Goal: Task Accomplishment & Management: Manage account settings

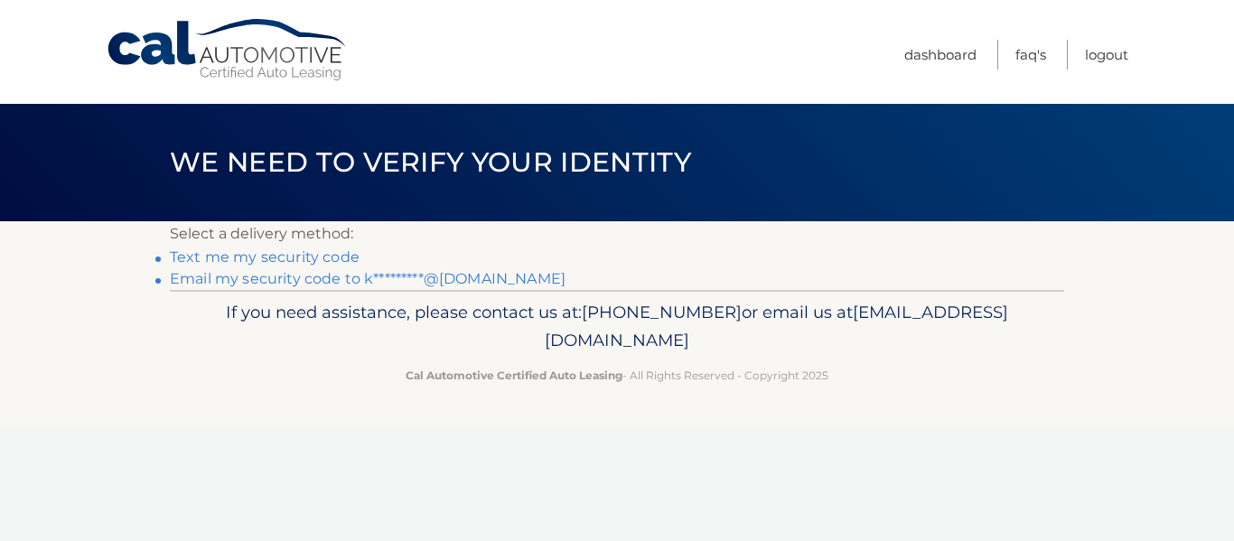
click at [316, 257] on link "Text me my security code" at bounding box center [265, 256] width 190 height 17
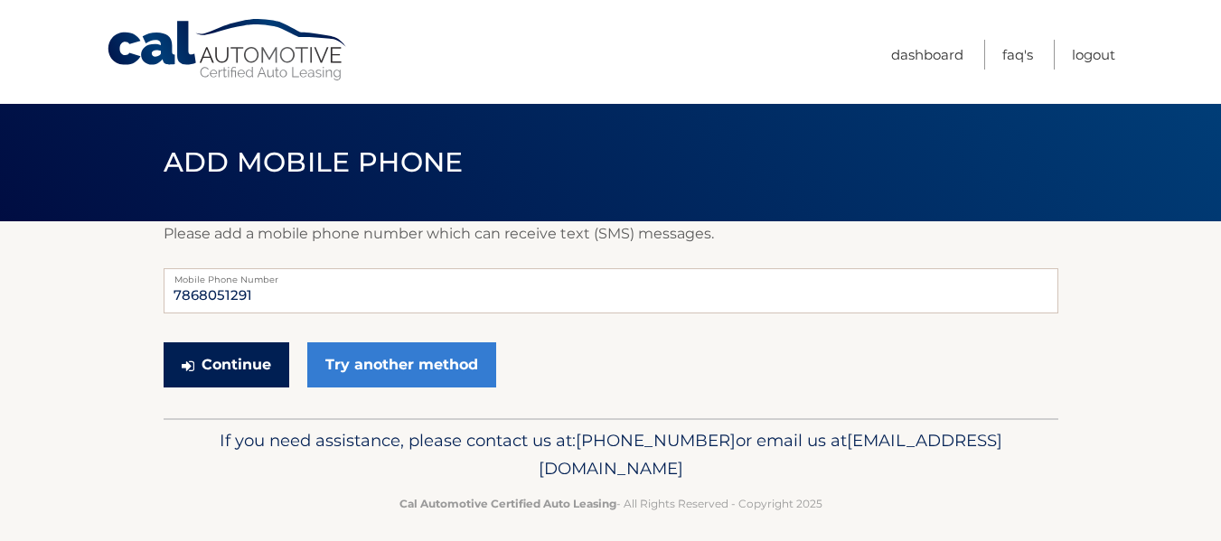
click at [251, 369] on button "Continue" at bounding box center [227, 364] width 126 height 45
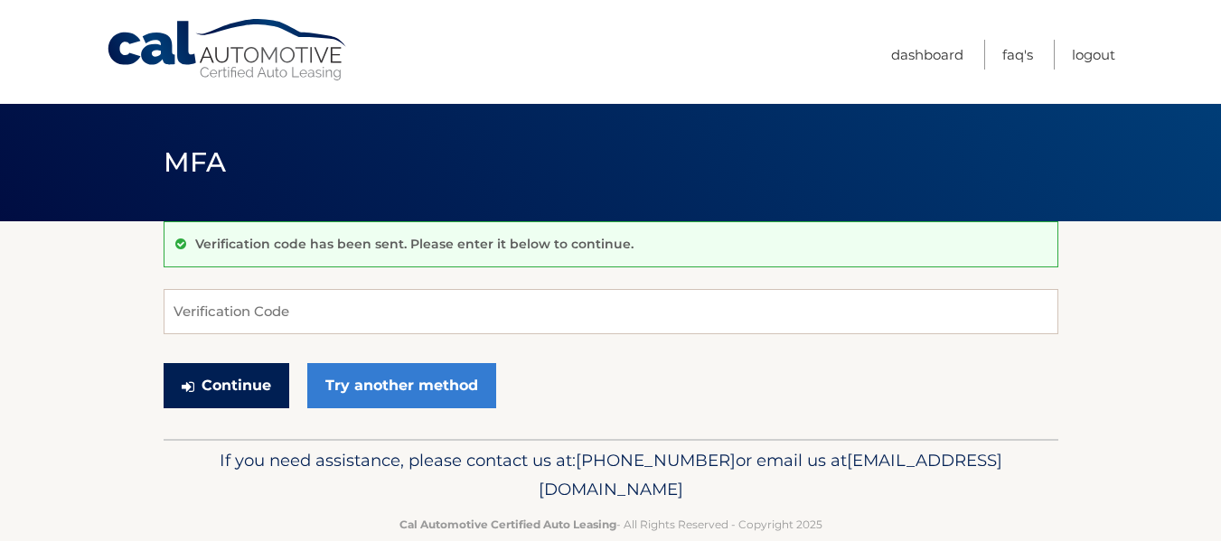
click at [253, 403] on button "Continue" at bounding box center [227, 385] width 126 height 45
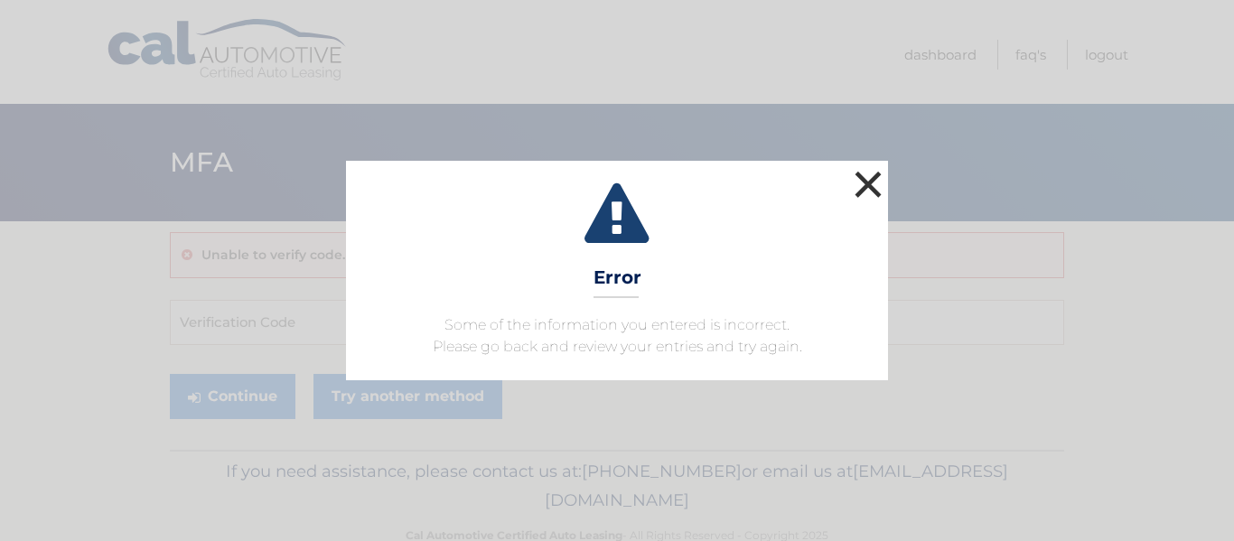
click at [868, 195] on button "×" at bounding box center [868, 184] width 36 height 36
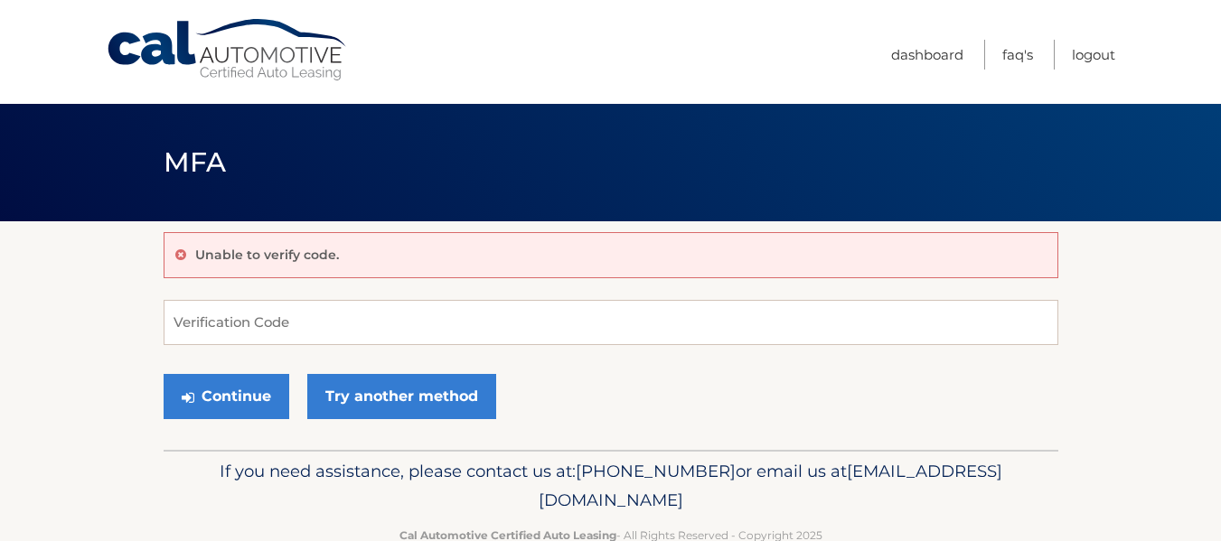
click at [389, 250] on div "Unable to verify code." at bounding box center [611, 255] width 894 height 46
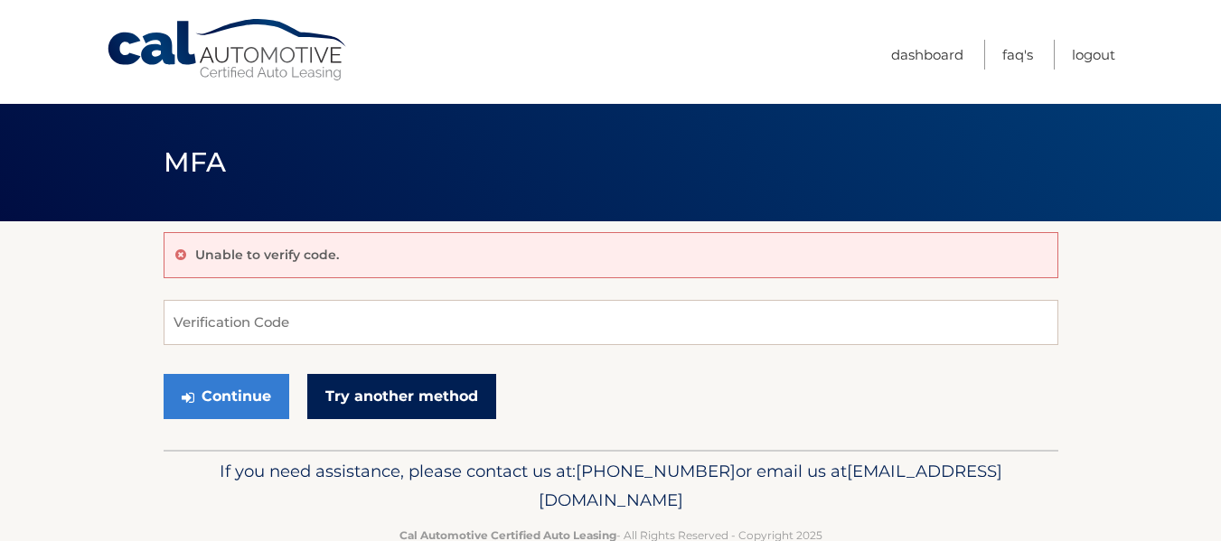
click at [377, 400] on link "Try another method" at bounding box center [401, 396] width 189 height 45
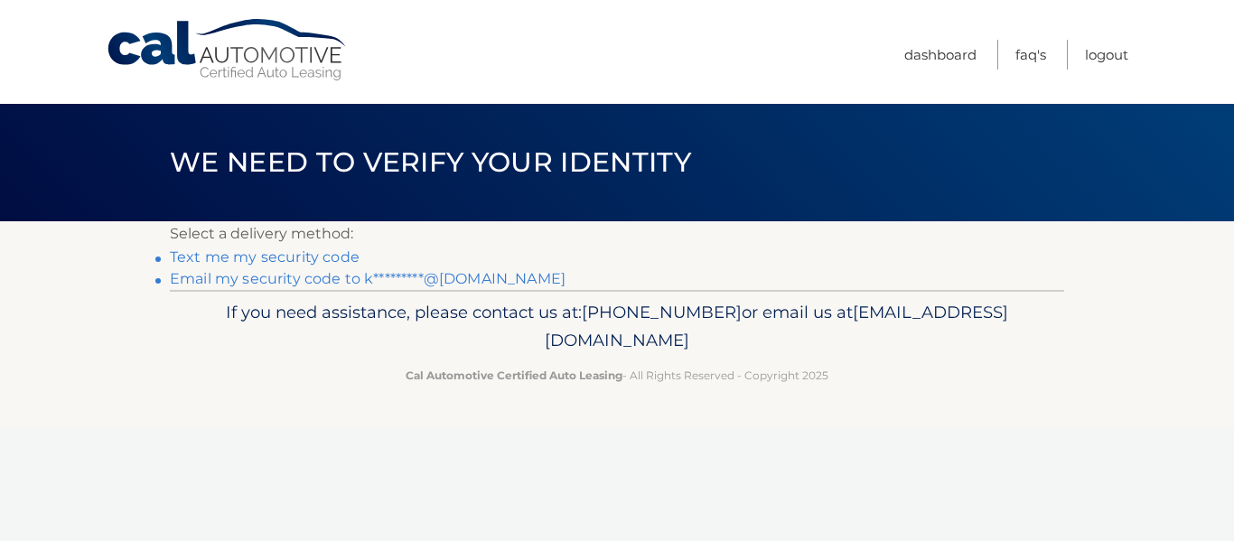
click at [351, 284] on link "Email my security code to k*********@gmail.com" at bounding box center [368, 278] width 396 height 17
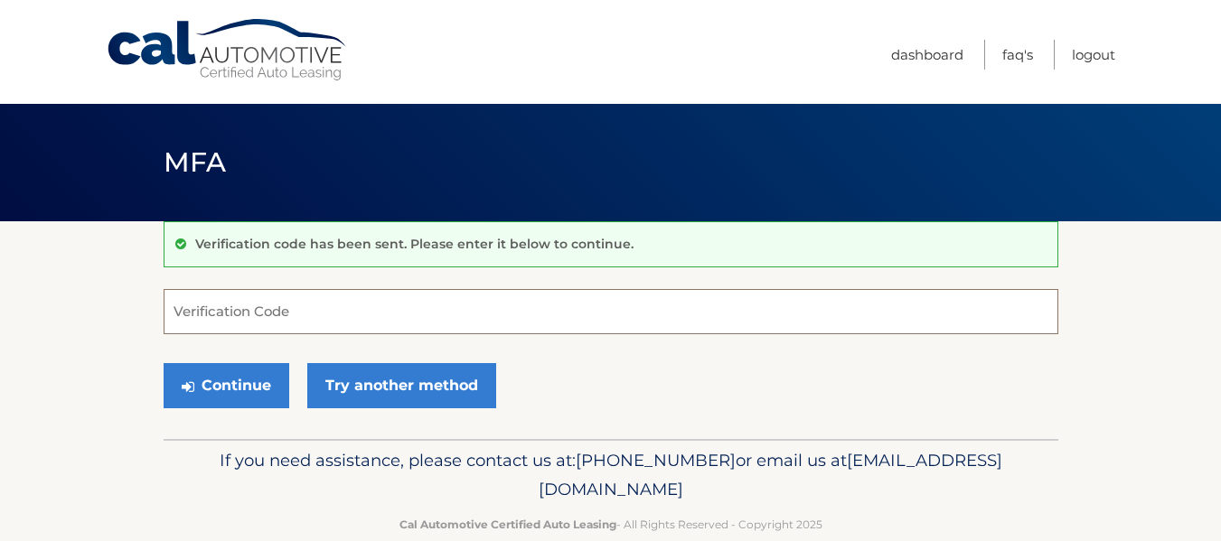
click at [247, 307] on input "Verification Code" at bounding box center [611, 311] width 894 height 45
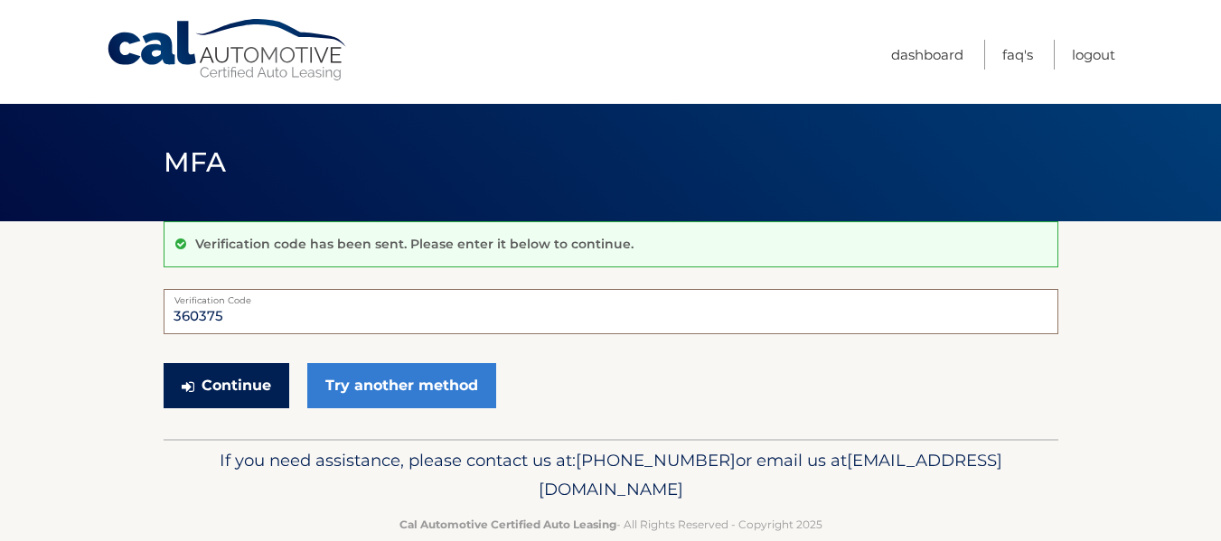
type input "360375"
click at [215, 381] on button "Continue" at bounding box center [227, 385] width 126 height 45
